Goal: Transaction & Acquisition: Purchase product/service

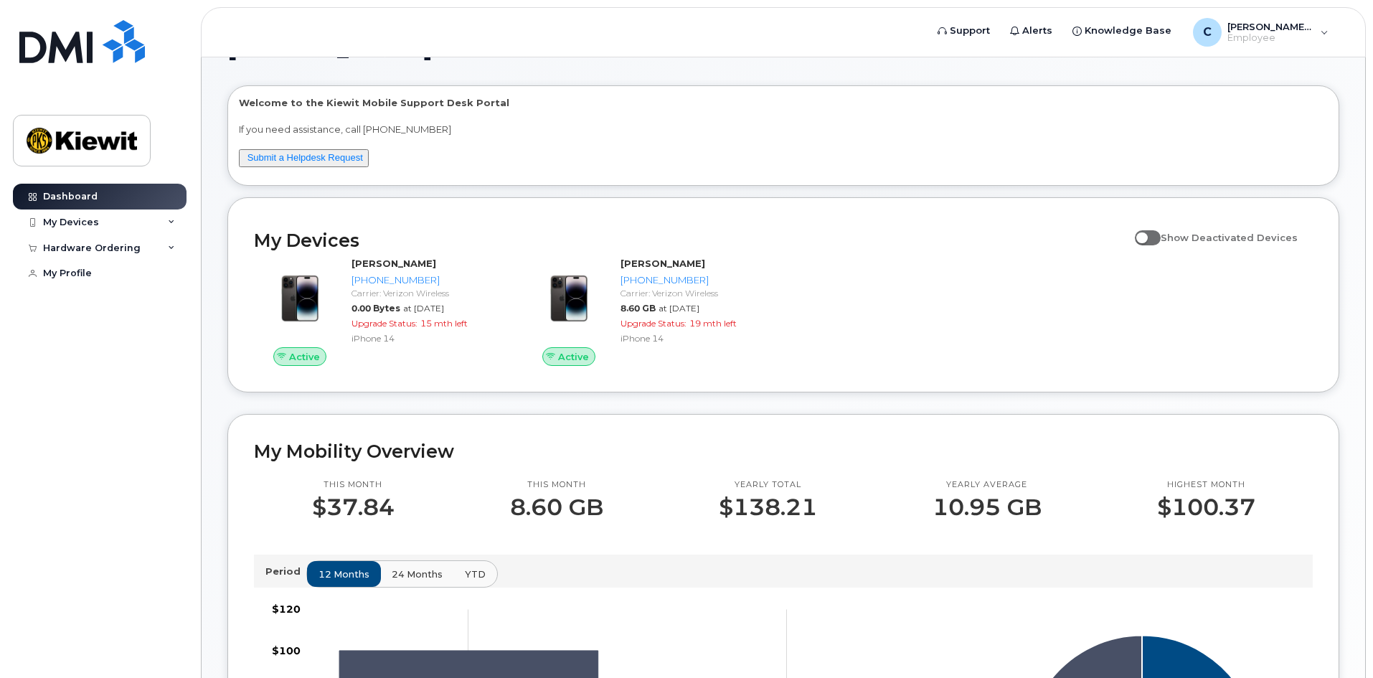
scroll to position [72, 0]
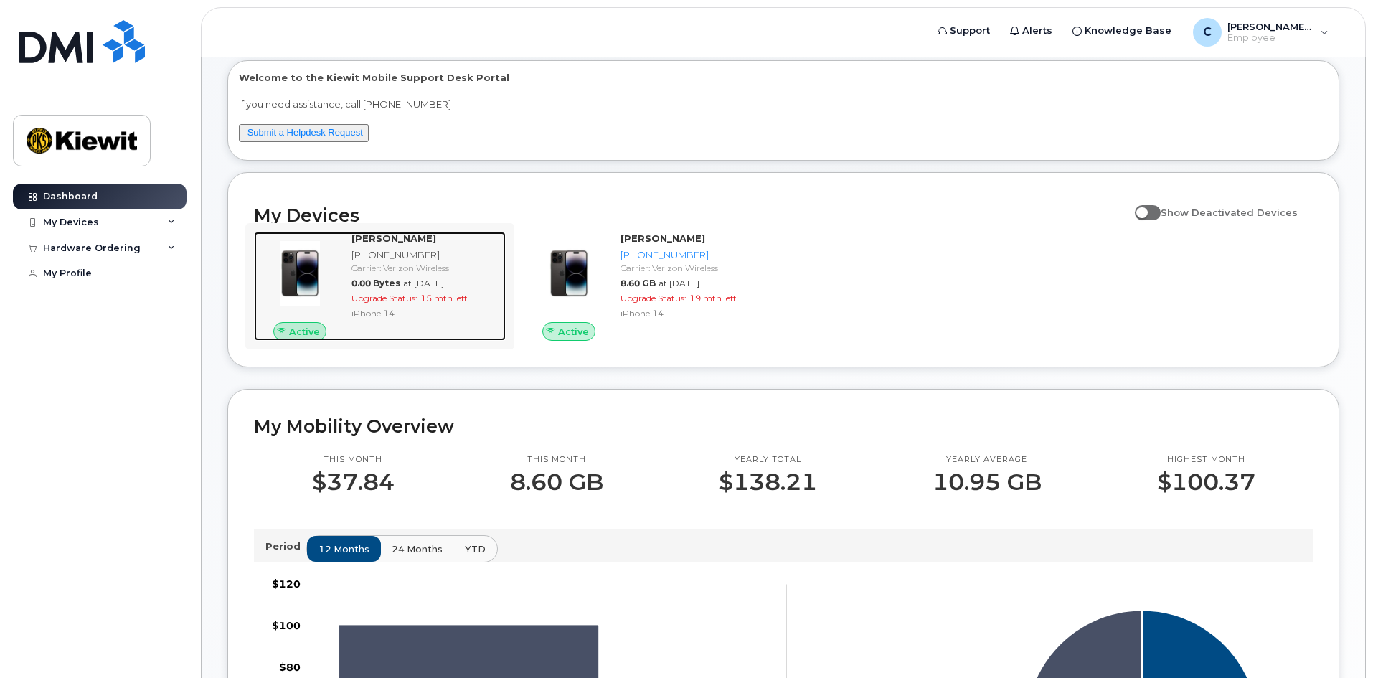
click at [375, 278] on span "0.00 Bytes" at bounding box center [375, 283] width 49 height 11
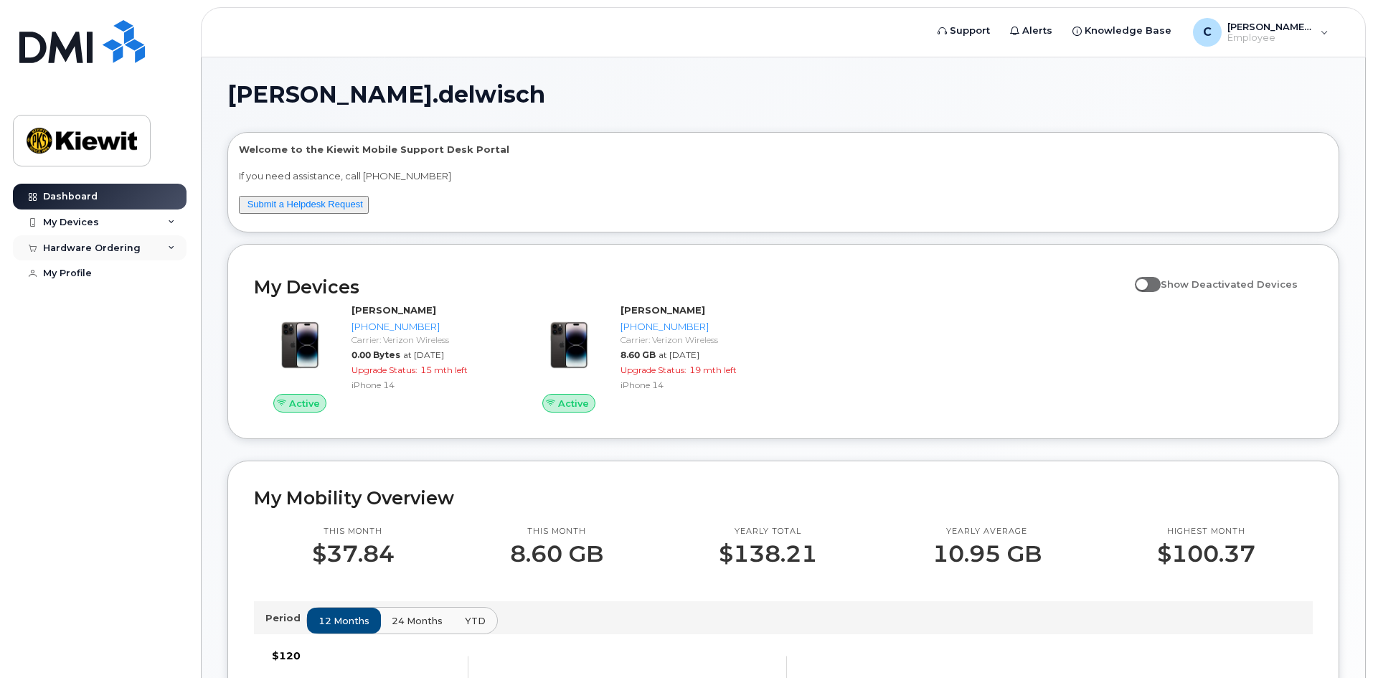
click at [106, 247] on div "Hardware Ordering" at bounding box center [92, 247] width 98 height 11
click at [86, 270] on div "New Order" at bounding box center [76, 273] width 54 height 13
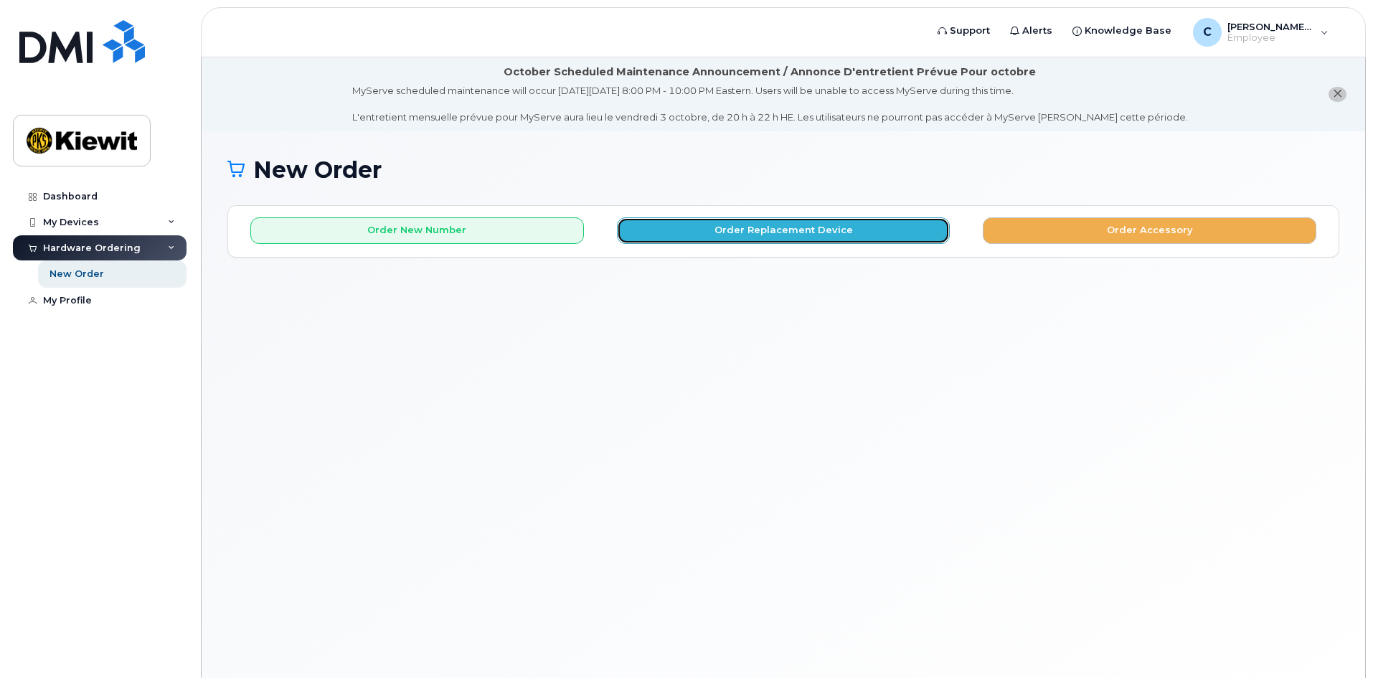
click at [793, 232] on button "Order Replacement Device" at bounding box center [783, 230] width 333 height 27
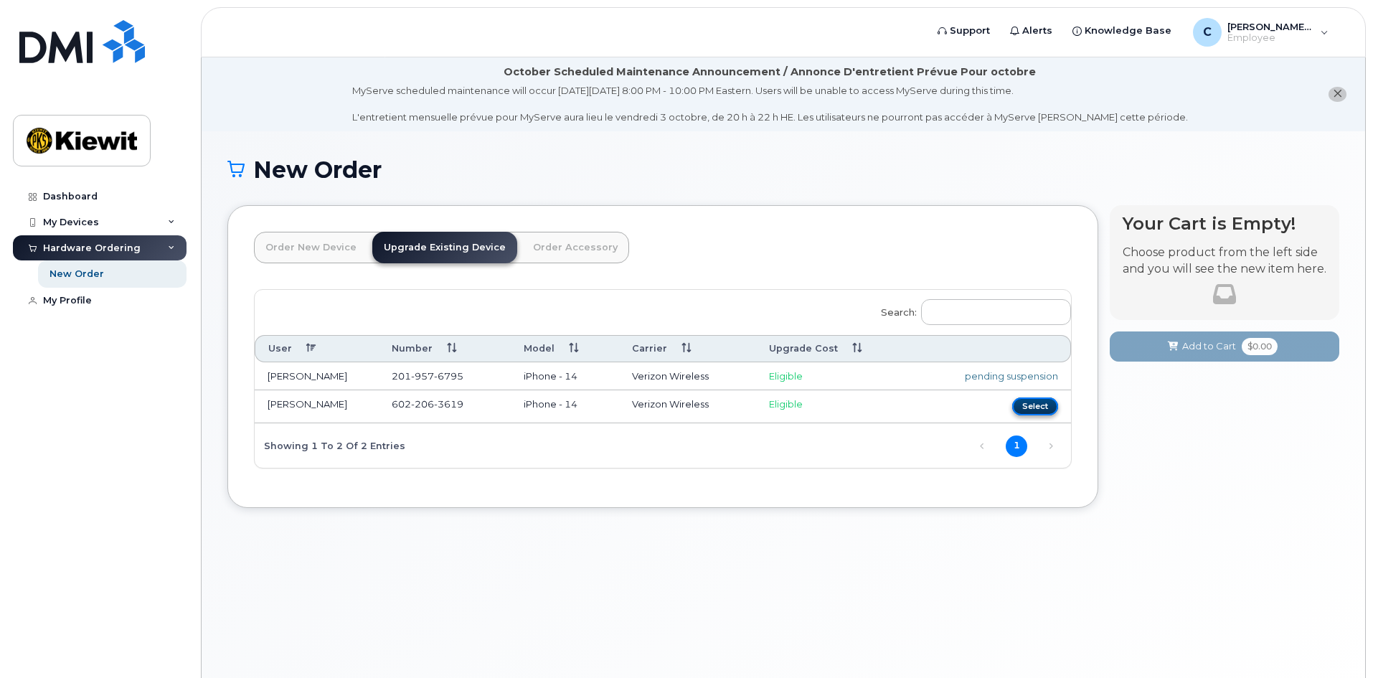
click at [1023, 399] on button "Select" at bounding box center [1035, 406] width 46 height 18
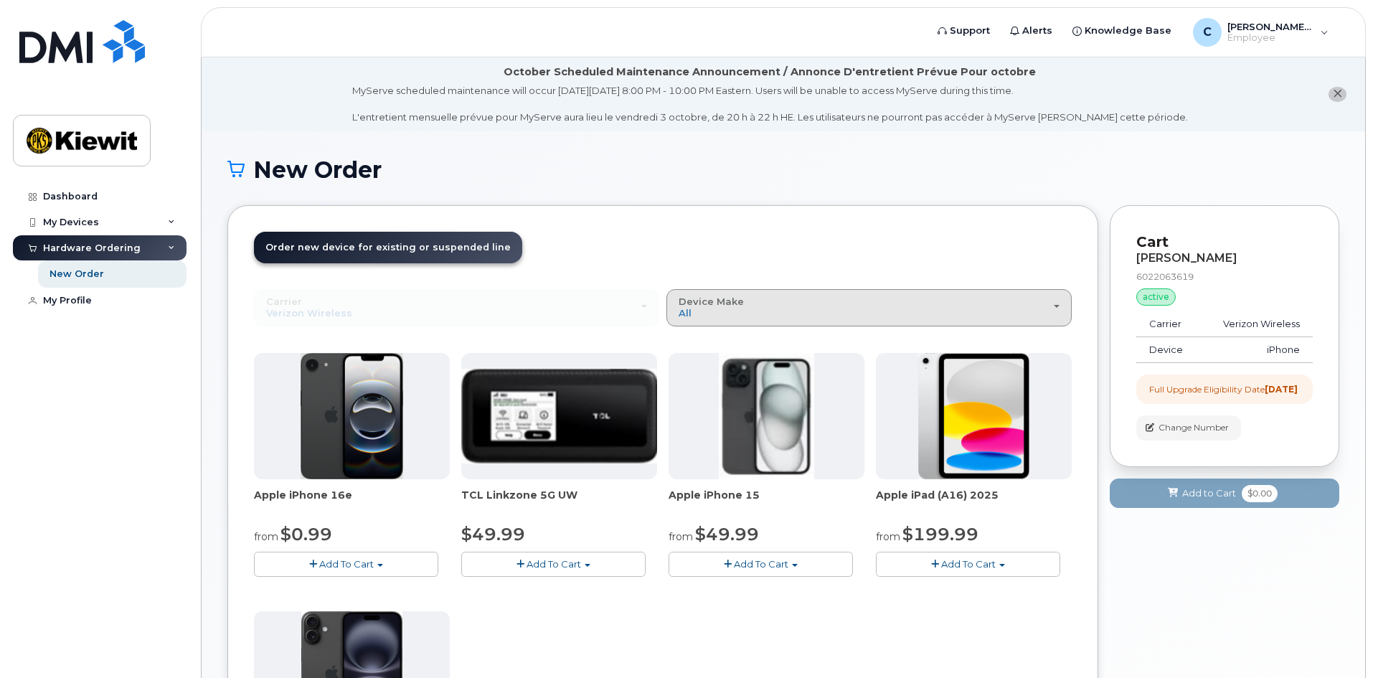
click at [1060, 305] on button "Device Make All iPhone Modem Tablet" at bounding box center [868, 307] width 405 height 37
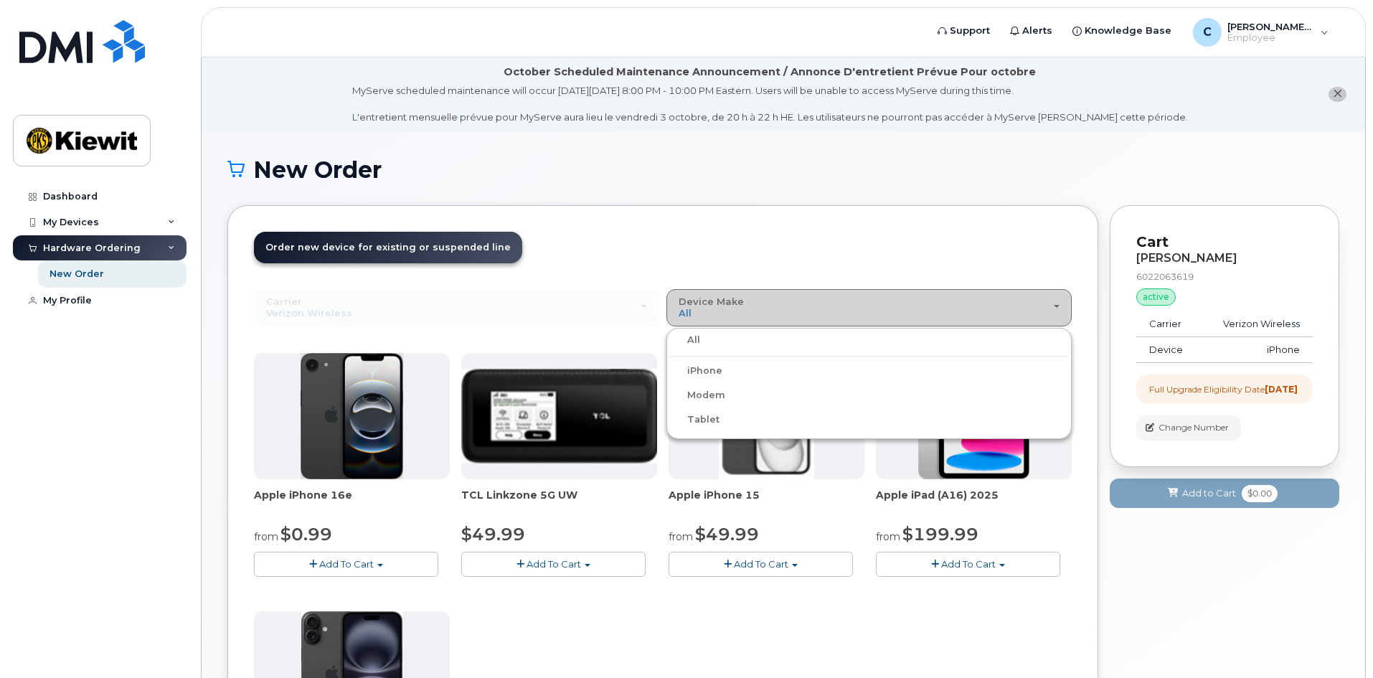
click at [1060, 305] on button "Device Make All iPhone Modem Tablet" at bounding box center [868, 307] width 405 height 37
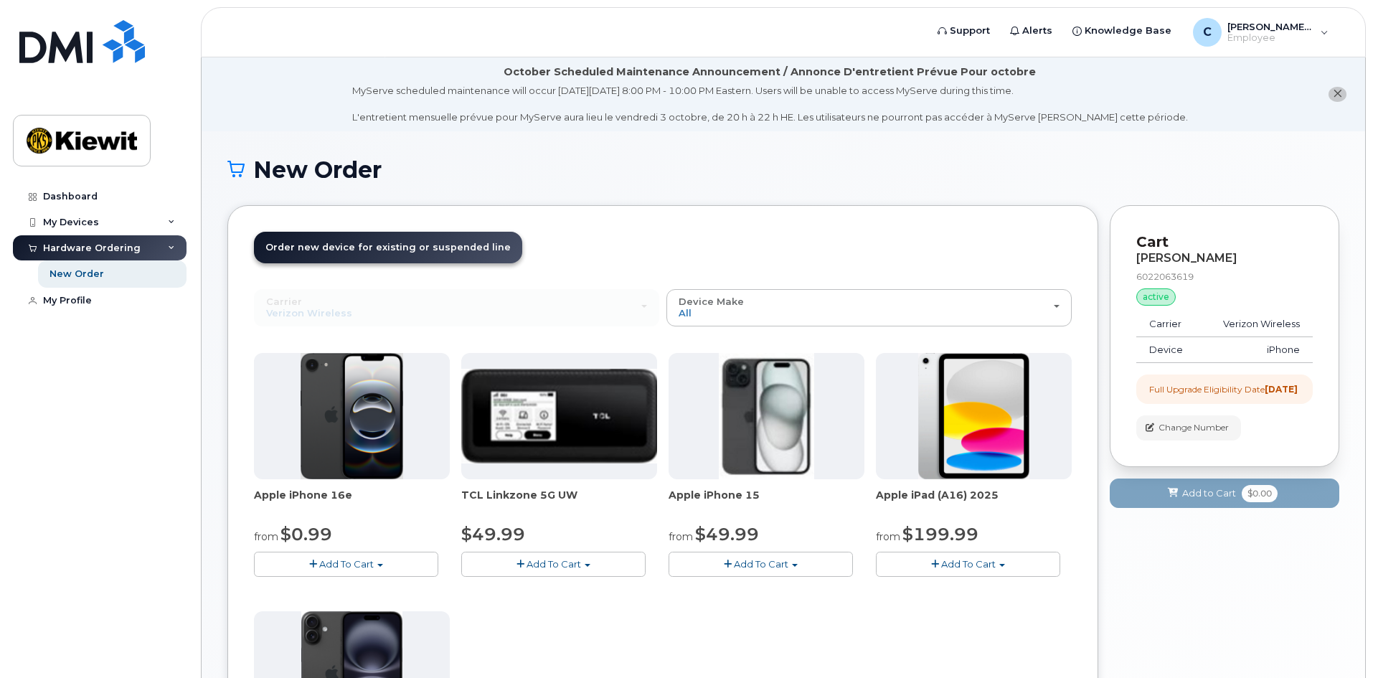
click at [861, 612] on div "Apple iPhone 16e from $0.99 Add To Cart $0.99 - 2 Year Upgrade (128GB) $599.99 …" at bounding box center [662, 605] width 817 height 505
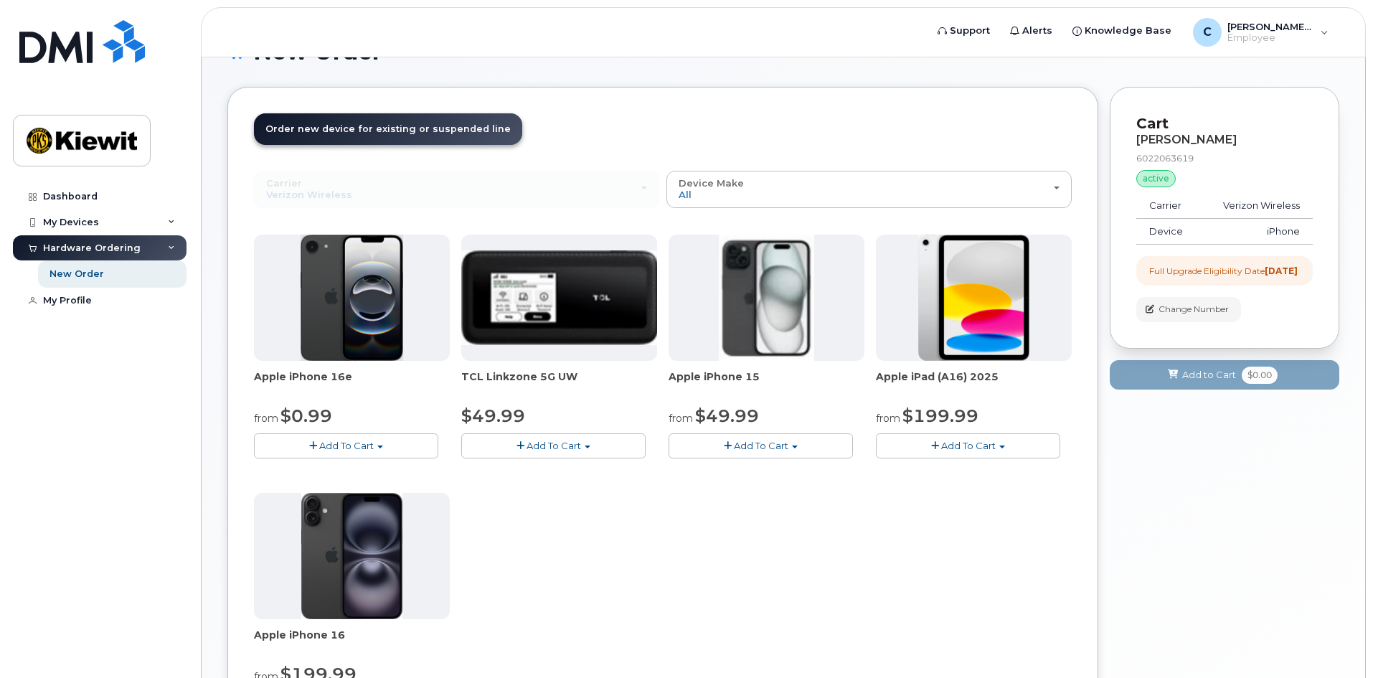
scroll to position [59, 0]
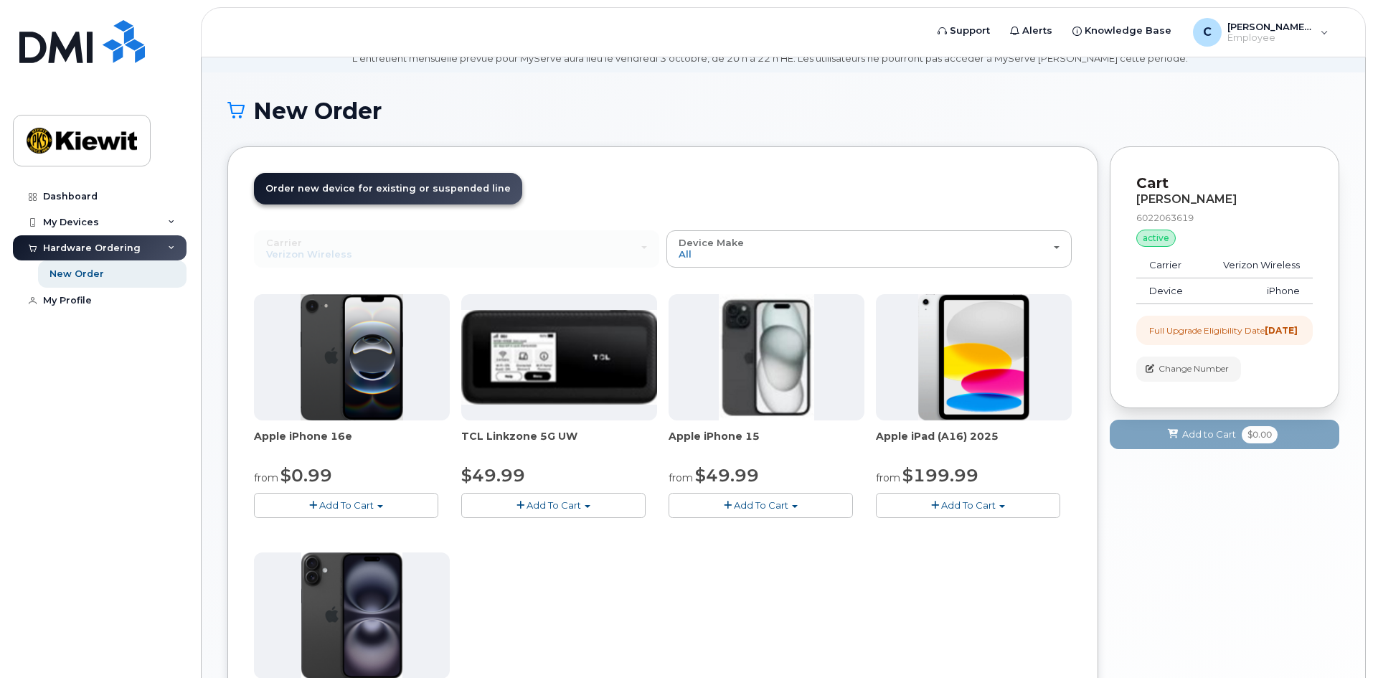
click at [325, 195] on link "Order new device and new line Order new device for existing or suspended line O…" at bounding box center [388, 189] width 268 height 32
